Goal: Use online tool/utility: Utilize a website feature to perform a specific function

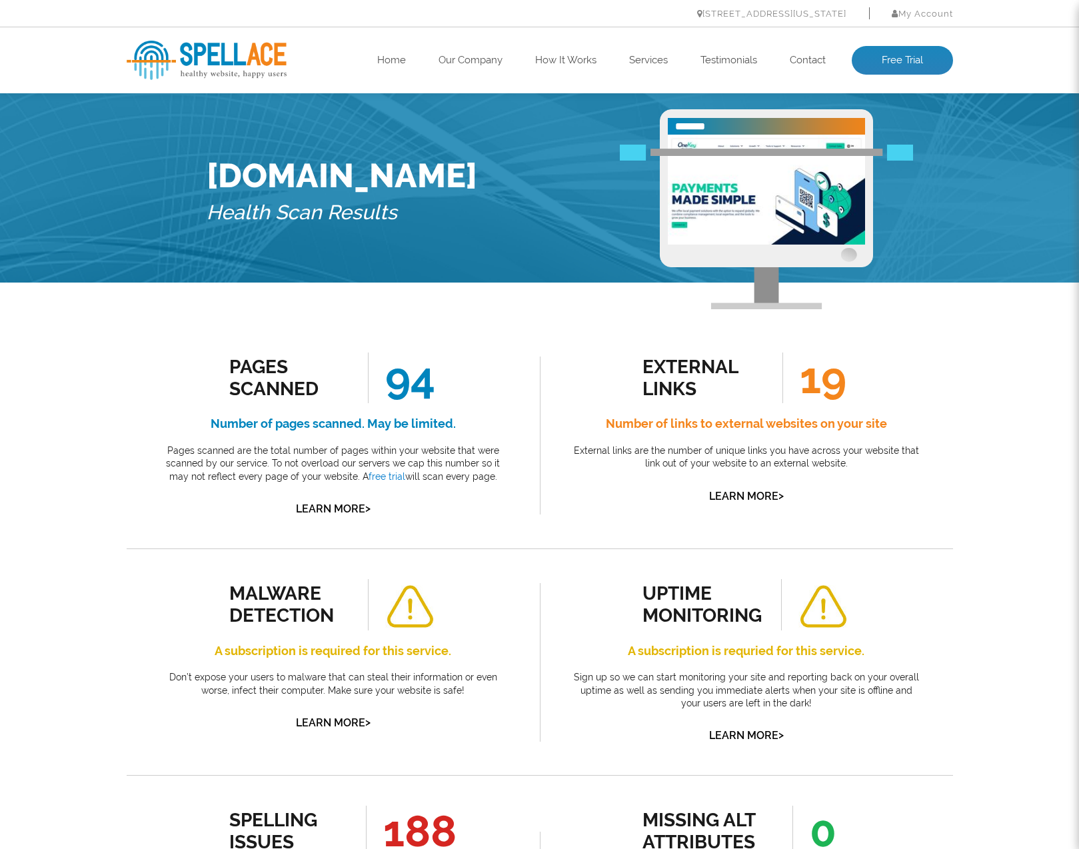
click at [448, 375] on div "Pages Scanned 94 Number of pages scanned. May be limited. Pages scanned are the…" at bounding box center [333, 436] width 353 height 166
click at [663, 417] on h4 "Number of links to external websites on your site" at bounding box center [746, 423] width 353 height 21
click at [662, 417] on h4 "Number of links to external websites on your site" at bounding box center [746, 423] width 353 height 21
click at [762, 141] on img at bounding box center [766, 190] width 197 height 110
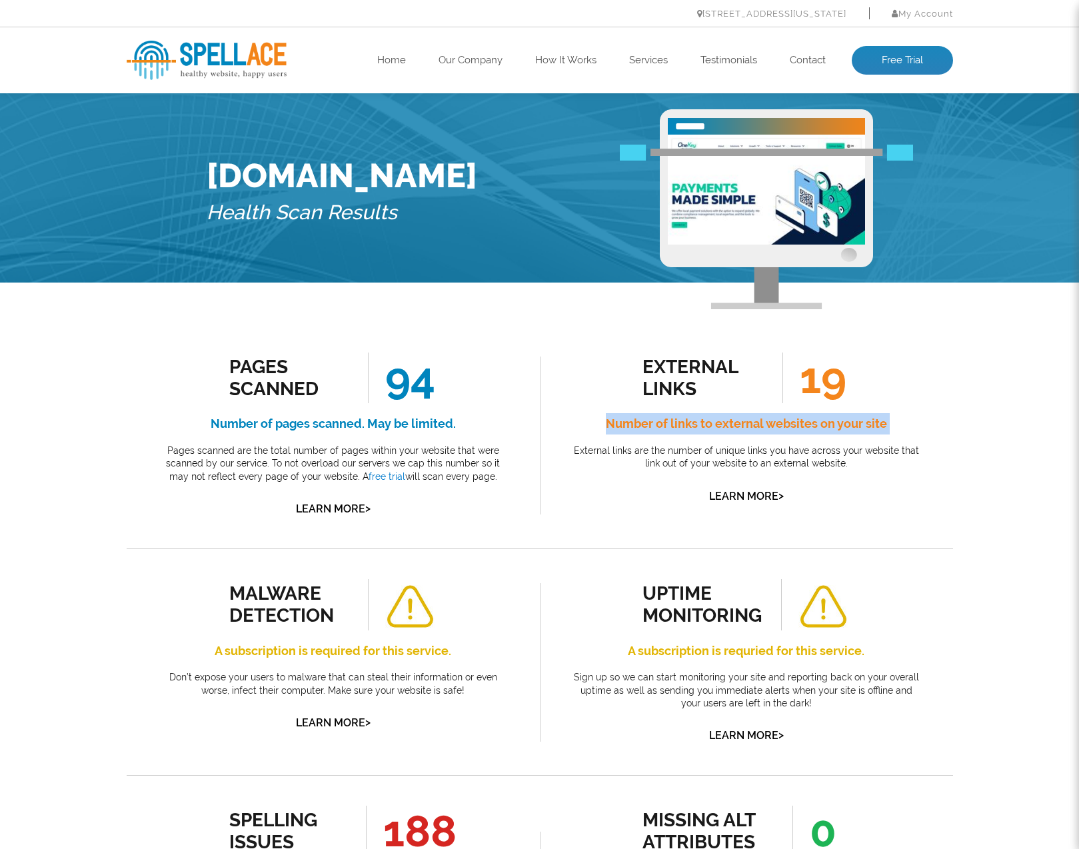
click at [262, 41] on img at bounding box center [207, 60] width 160 height 39
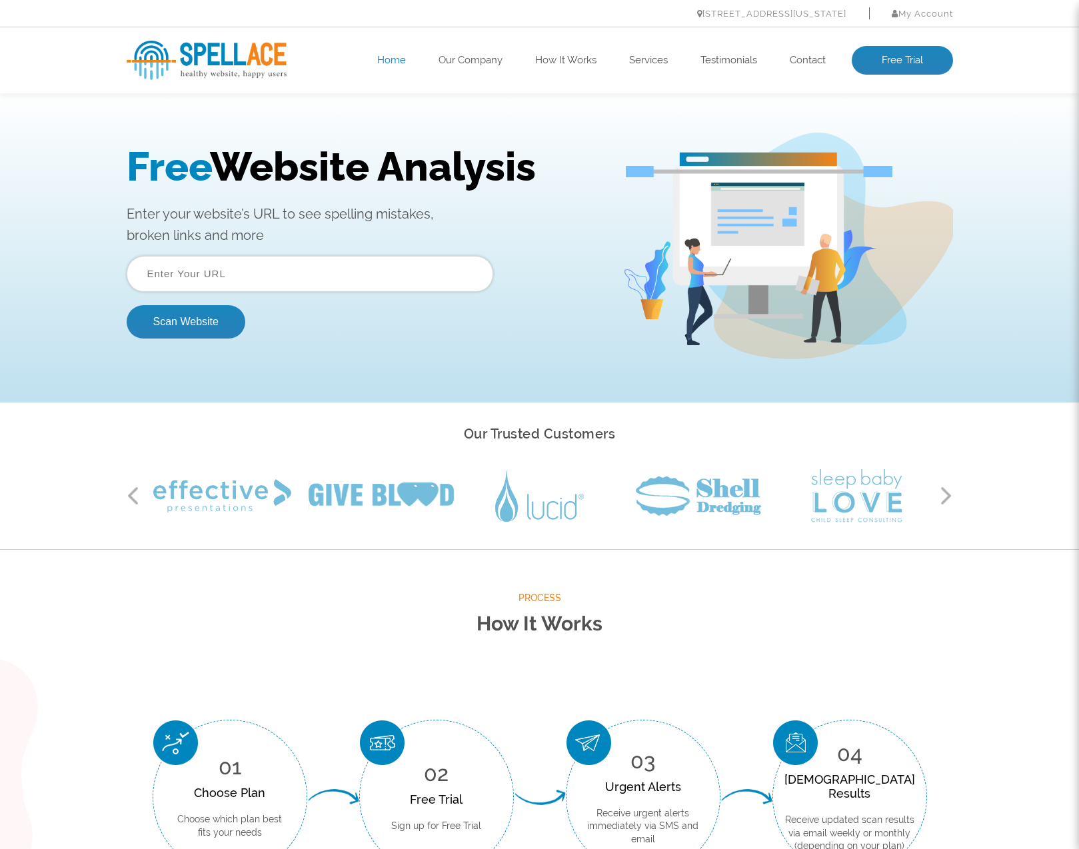
click at [320, 289] on input "text" at bounding box center [310, 274] width 367 height 36
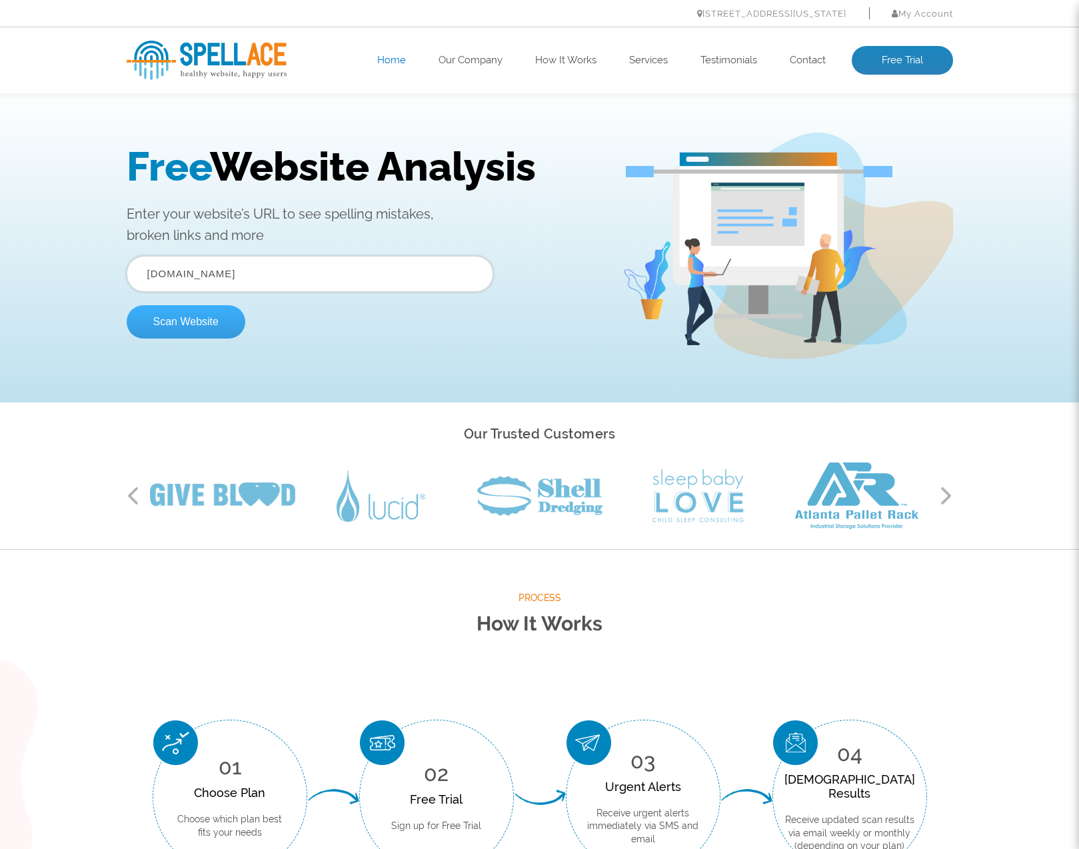
type input "www.solumize.com"
click at [187, 327] on button "Scan Website" at bounding box center [186, 321] width 119 height 33
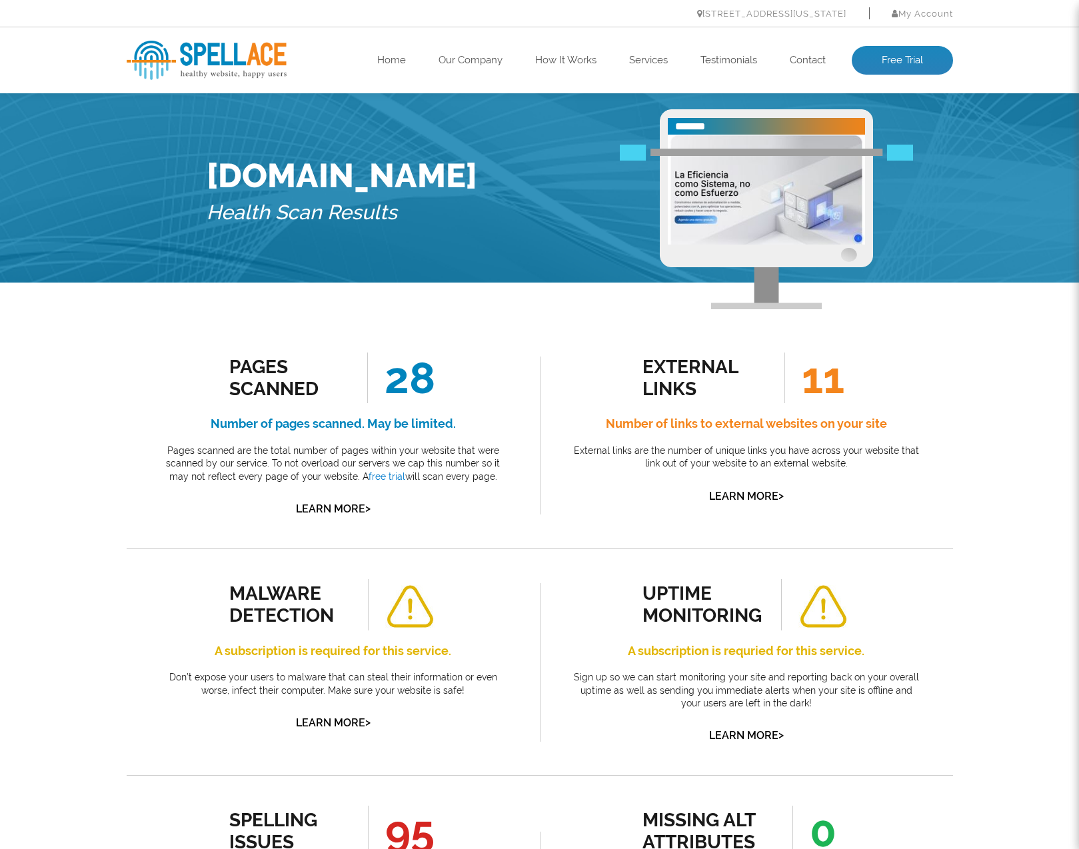
click at [375, 648] on h4 "A subscription is required for this service." at bounding box center [333, 650] width 353 height 21
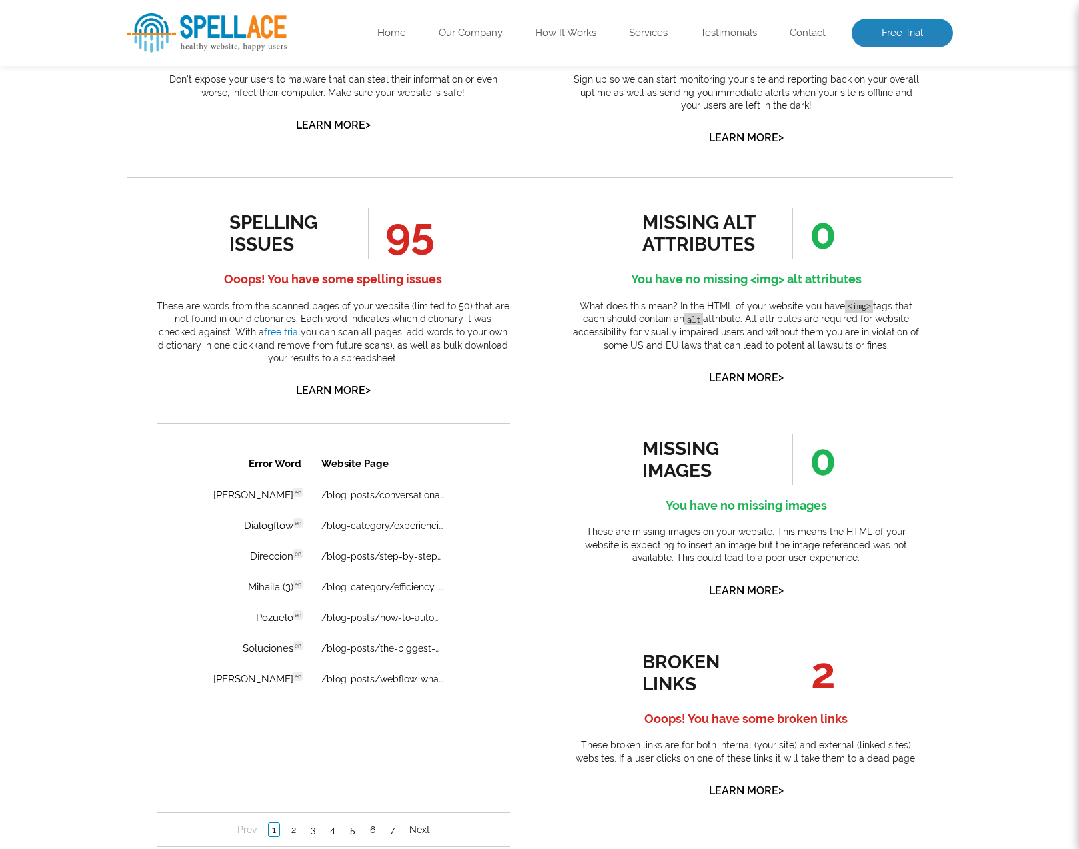
scroll to position [792, 0]
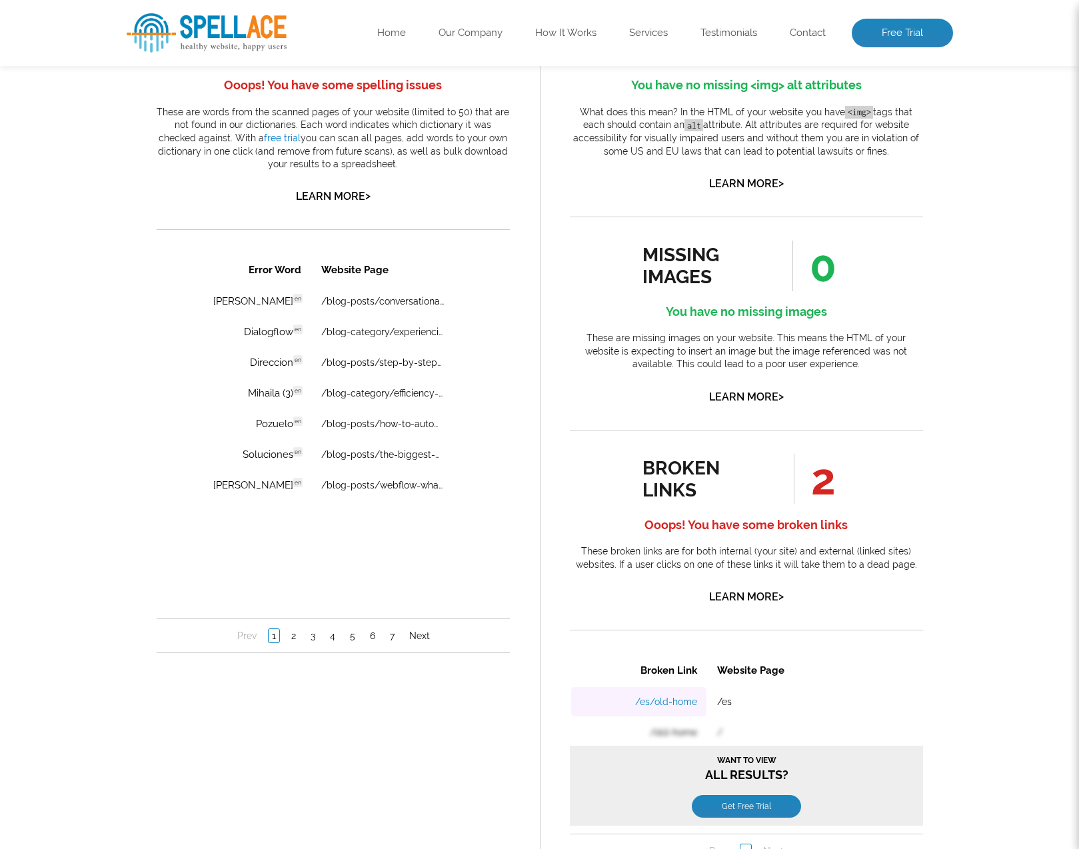
click at [652, 699] on link "/es/old-home" at bounding box center [665, 701] width 62 height 11
